Goal: Task Accomplishment & Management: Manage account settings

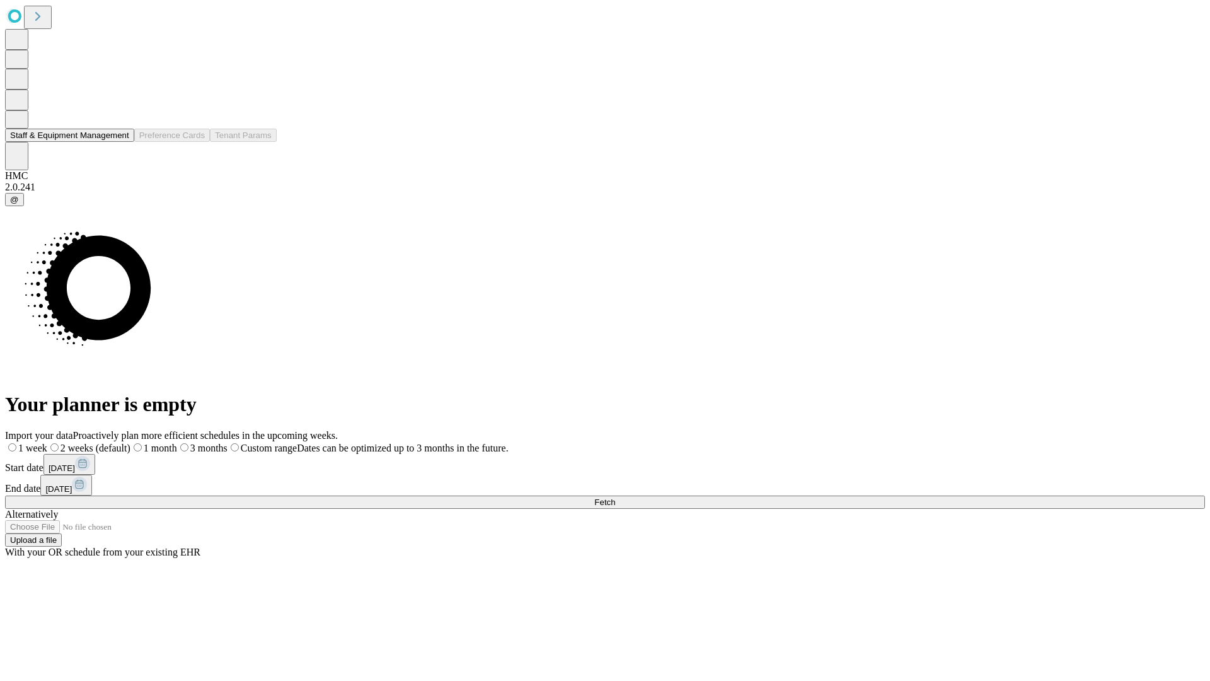
click at [120, 142] on button "Staff & Equipment Management" at bounding box center [69, 135] width 129 height 13
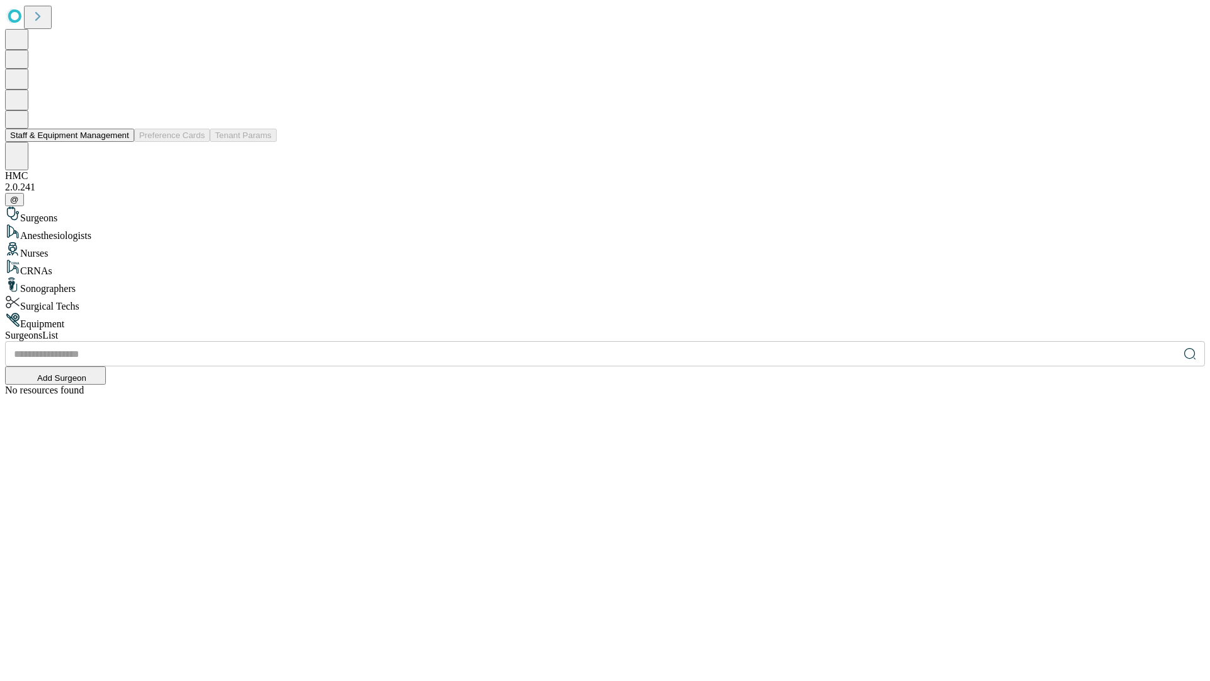
click at [120, 142] on button "Staff & Equipment Management" at bounding box center [69, 135] width 129 height 13
